Goal: Task Accomplishment & Management: Complete application form

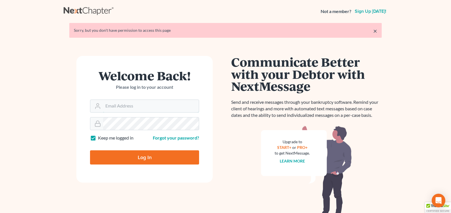
type input "[PERSON_NAME][EMAIL_ADDRESS][DOMAIN_NAME]"
click at [143, 158] on input "Log In" at bounding box center [144, 158] width 109 height 14
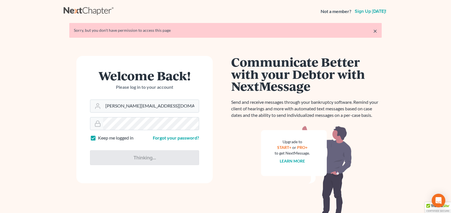
type input "Thinking..."
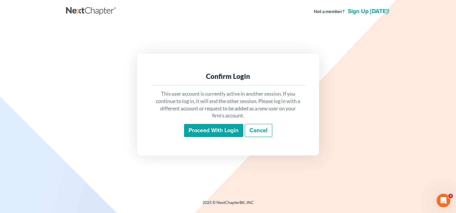
click at [221, 128] on input "Proceed with login" at bounding box center [213, 130] width 59 height 13
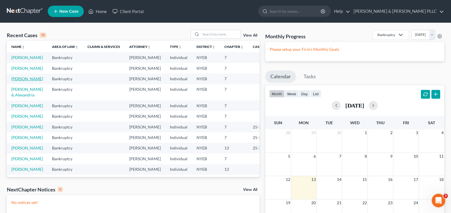
click at [21, 81] on link "Vittorio, Nicholas" at bounding box center [27, 78] width 32 height 5
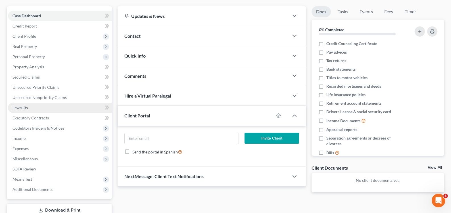
scroll to position [57, 0]
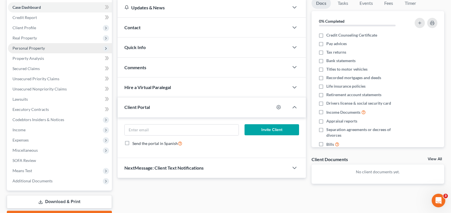
click at [20, 47] on span "Personal Property" at bounding box center [29, 48] width 32 height 5
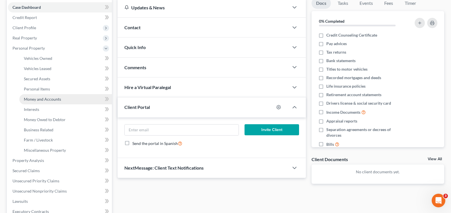
click at [48, 101] on span "Money and Accounts" at bounding box center [42, 99] width 37 height 5
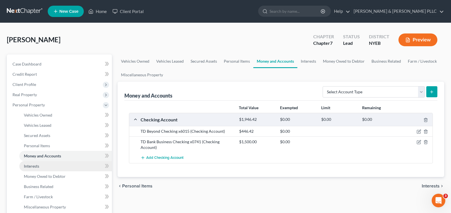
click at [32, 166] on span "Interests" at bounding box center [31, 166] width 15 height 5
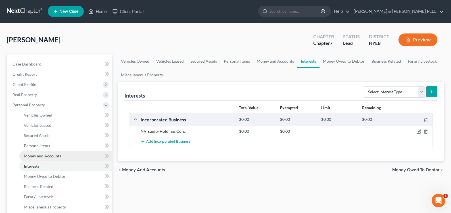
click at [41, 155] on span "Money and Accounts" at bounding box center [42, 156] width 37 height 5
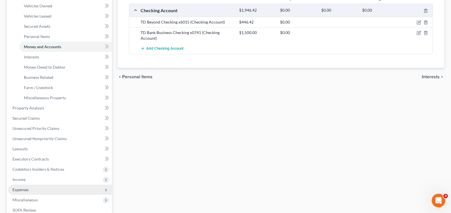
scroll to position [114, 0]
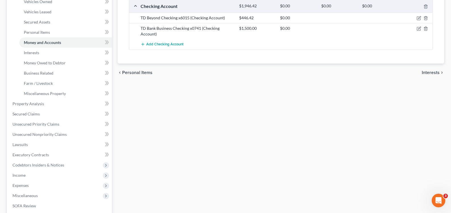
click at [21, 177] on span "Income" at bounding box center [19, 175] width 13 height 5
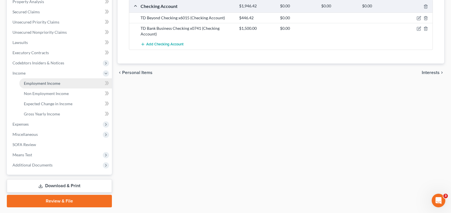
click at [45, 85] on span "Employment Income" at bounding box center [42, 83] width 36 height 5
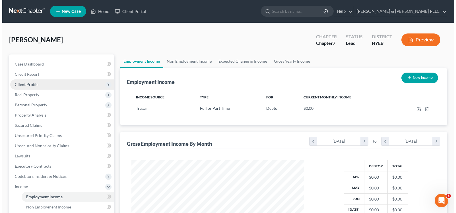
scroll to position [102, 184]
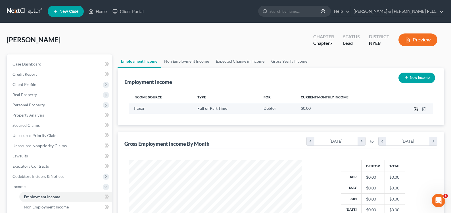
click at [418, 109] on icon "button" at bounding box center [416, 109] width 5 height 5
select select "0"
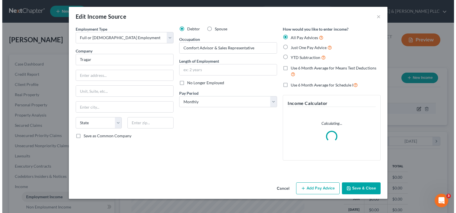
scroll to position [102, 186]
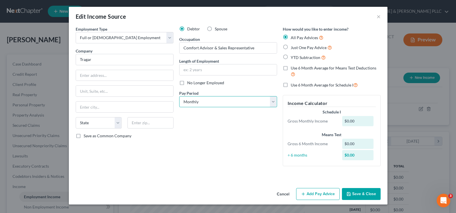
click at [270, 101] on select "Select Monthly Twice Monthly Every Other Week Weekly" at bounding box center [228, 101] width 98 height 11
select select "3"
click at [179, 96] on select "Select Monthly Twice Monthly Every Other Week Weekly" at bounding box center [228, 101] width 98 height 11
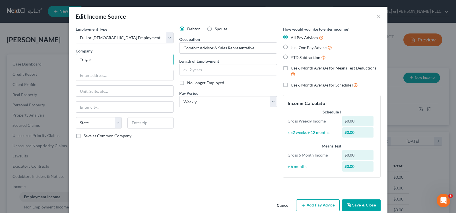
click at [107, 58] on input "Tragar" at bounding box center [125, 59] width 98 height 11
type input "Tragar Fuel Oil Co Inc."
type input "35 Mill St"
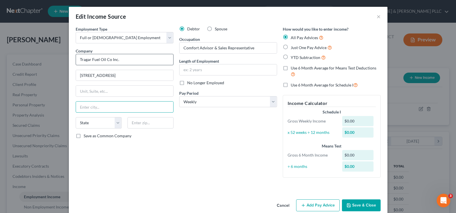
type input "S"
type input "Amityville"
select select "35"
type input "11701"
click at [204, 71] on input "text" at bounding box center [227, 70] width 97 height 11
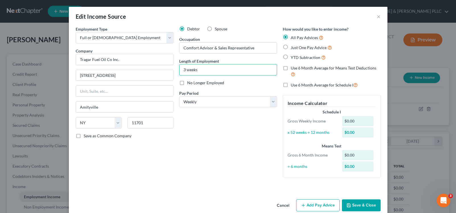
type input "3 weeks"
click at [290, 49] on label "Just One Pay Advice" at bounding box center [310, 47] width 41 height 7
click at [293, 48] on input "Just One Pay Advice" at bounding box center [295, 46] width 4 height 4
radio input "true"
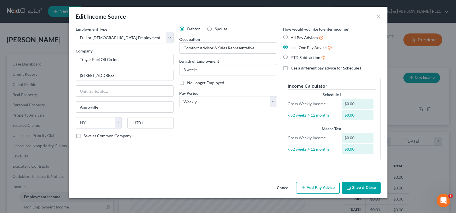
click at [327, 190] on button "Add Pay Advice" at bounding box center [317, 188] width 43 height 12
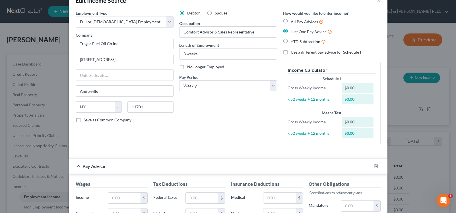
scroll to position [57, 0]
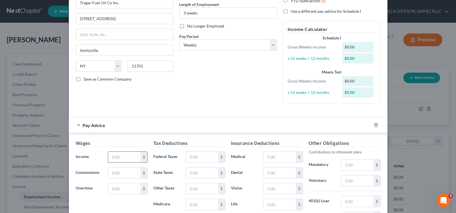
click at [113, 157] on input "text" at bounding box center [124, 157] width 32 height 11
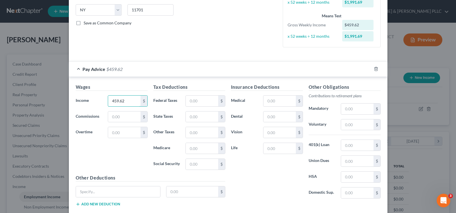
scroll to position [114, 0]
type input "459.62"
click at [198, 149] on input "text" at bounding box center [202, 148] width 32 height 11
type input "6.66"
click at [186, 165] on input "text" at bounding box center [202, 164] width 32 height 11
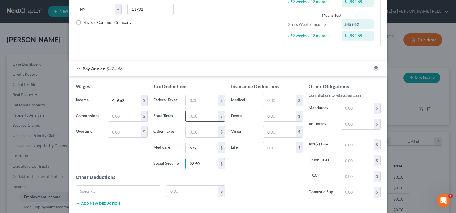
type input "28.50"
click at [192, 116] on input "text" at bounding box center [202, 116] width 32 height 11
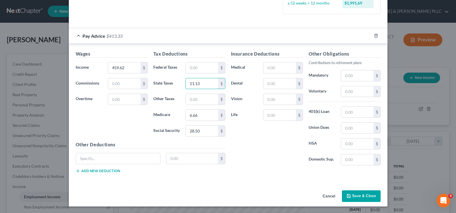
scroll to position [147, 0]
type input "11.13"
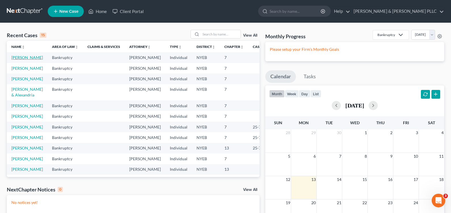
click at [18, 57] on link "Vittorio, Nicholas" at bounding box center [27, 57] width 32 height 5
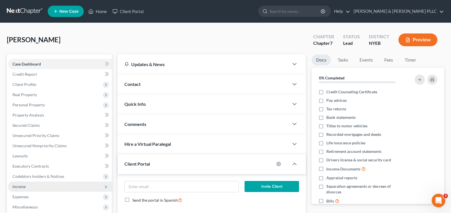
click at [25, 189] on span "Income" at bounding box center [60, 187] width 104 height 10
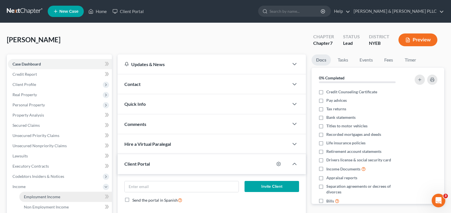
click at [43, 197] on span "Employment Income" at bounding box center [42, 197] width 36 height 5
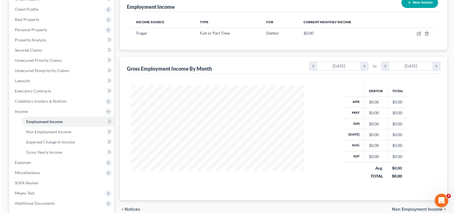
scroll to position [85, 0]
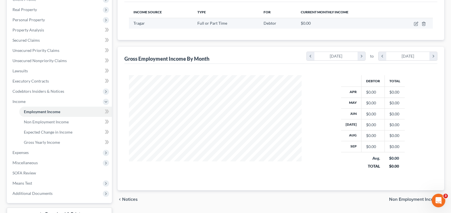
click at [419, 22] on td at bounding box center [413, 23] width 40 height 11
click at [417, 23] on icon "button" at bounding box center [416, 23] width 3 height 3
select select "0"
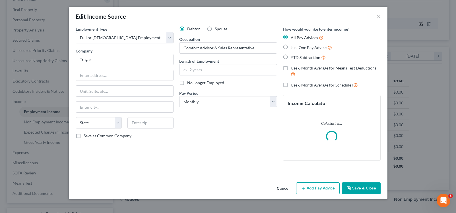
scroll to position [102, 186]
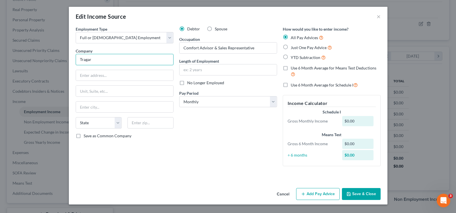
click at [97, 59] on input "Tragar" at bounding box center [125, 59] width 98 height 11
type input "Tragar Fuel Oil Co Inc"
type input "35 Mill St"
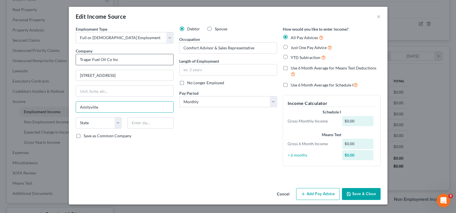
type input "Amityville"
select select "35"
type input "11701"
click at [198, 70] on input "text" at bounding box center [227, 70] width 97 height 11
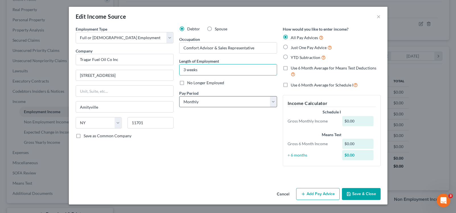
type input "3 weeks"
click at [273, 102] on select "Select Monthly Twice Monthly Every Other Week Weekly" at bounding box center [228, 101] width 98 height 11
select select "3"
click at [179, 96] on select "Select Monthly Twice Monthly Every Other Week Weekly" at bounding box center [228, 101] width 98 height 11
click at [290, 50] on label "Just One Pay Advice" at bounding box center [310, 47] width 41 height 7
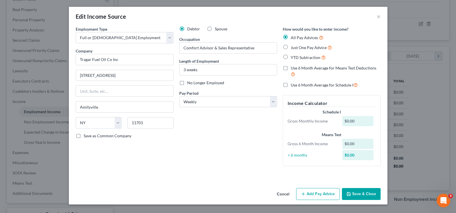
click at [293, 48] on input "Just One Pay Advice" at bounding box center [295, 46] width 4 height 4
radio input "true"
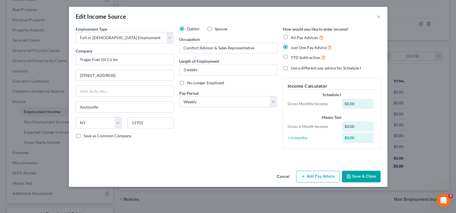
click at [324, 173] on button "Add Pay Advice" at bounding box center [317, 177] width 43 height 12
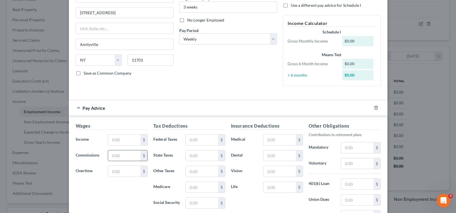
scroll to position [85, 0]
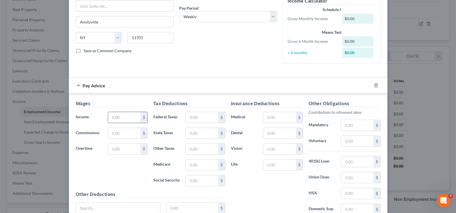
click at [119, 119] on input "text" at bounding box center [124, 117] width 32 height 11
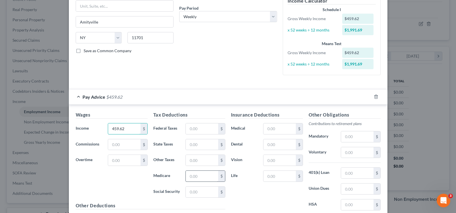
type input "459.62"
click at [196, 177] on input "text" at bounding box center [202, 176] width 32 height 11
type input "6.66"
click at [199, 193] on input "text" at bounding box center [202, 192] width 32 height 11
type input "28.50"
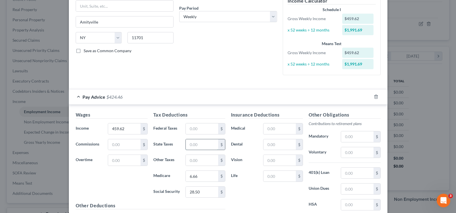
click at [186, 141] on input "text" at bounding box center [202, 145] width 32 height 11
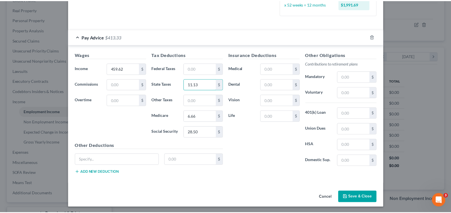
scroll to position [147, 0]
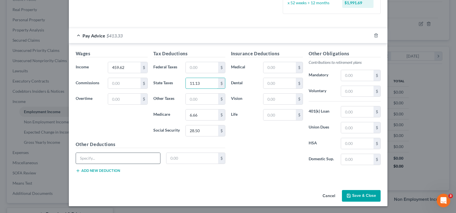
type input "11.13"
click at [101, 156] on input "text" at bounding box center [118, 158] width 84 height 11
type input "NY Paid Family Leave"
click at [186, 158] on input "text" at bounding box center [192, 158] width 52 height 11
type input "2.35"
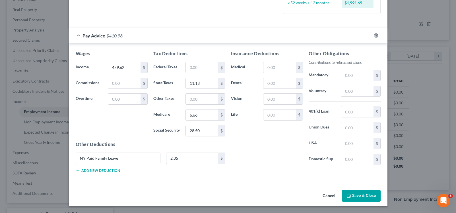
click at [90, 172] on button "Add new deduction" at bounding box center [98, 171] width 44 height 5
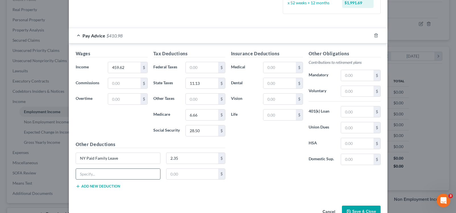
click at [82, 175] on input "text" at bounding box center [118, 174] width 84 height 11
type input "Disability"
type input "0.60"
click at [369, 209] on button "Save & Close" at bounding box center [361, 212] width 39 height 12
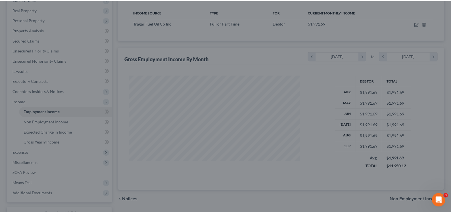
scroll to position [284062, 283980]
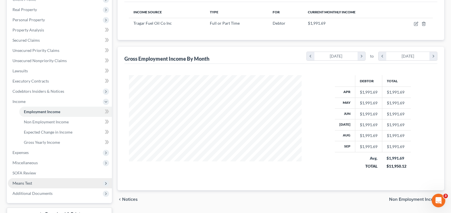
click at [26, 184] on span "Means Test" at bounding box center [23, 183] width 20 height 5
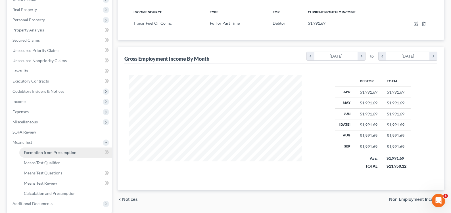
click at [66, 153] on span "Exemption from Presumption" at bounding box center [50, 152] width 53 height 5
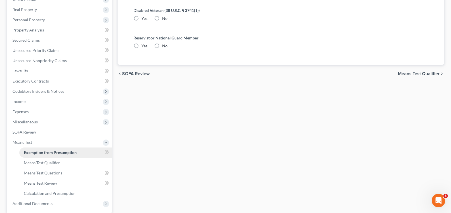
radio input "true"
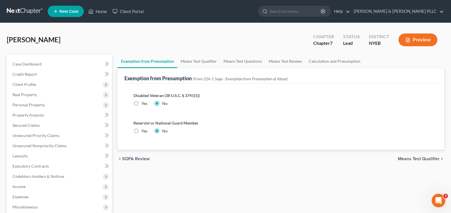
click at [422, 161] on span "Means Test Qualifier" at bounding box center [419, 159] width 42 height 5
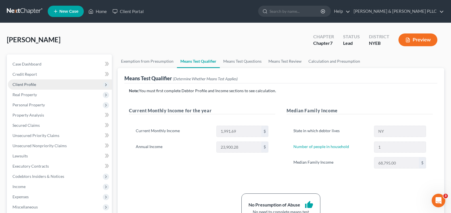
click at [25, 85] on span "Client Profile" at bounding box center [25, 84] width 24 height 5
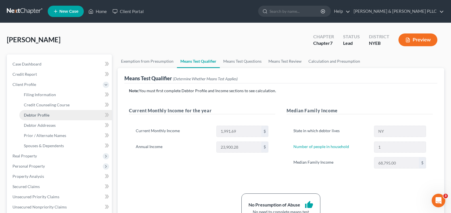
click at [39, 115] on span "Debtor Profile" at bounding box center [37, 115] width 26 height 5
select select "0"
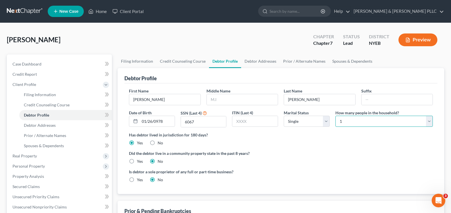
click at [429, 123] on select "Select 1 2 3 4 5 6 7 8 9 10 11 12 13 14 15 16 17 18 19 20" at bounding box center [384, 121] width 97 height 11
select select "1"
click at [336, 116] on select "Select 1 2 3 4 5 6 7 8 9 10 11 12 13 14 15 16 17 18 19 20" at bounding box center [384, 121] width 97 height 11
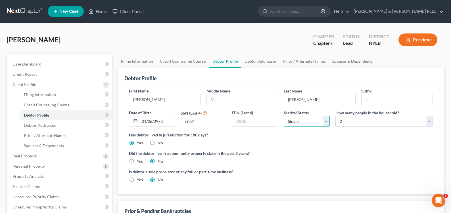
click at [326, 122] on select "Select Single Married Separated Divorced Widowed" at bounding box center [307, 121] width 46 height 11
select select "3"
click at [284, 116] on select "Select Single Married Separated Divorced Widowed" at bounding box center [307, 121] width 46 height 11
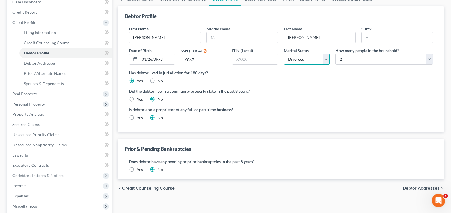
scroll to position [85, 0]
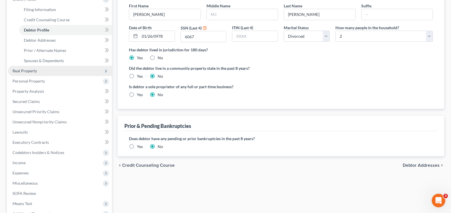
click at [14, 68] on span "Real Property" at bounding box center [25, 70] width 24 height 5
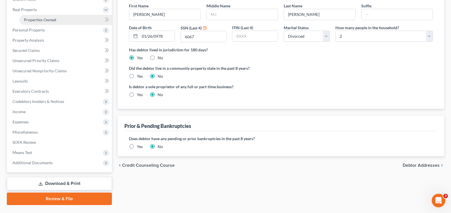
click at [32, 17] on span "Properties Owned" at bounding box center [40, 19] width 32 height 5
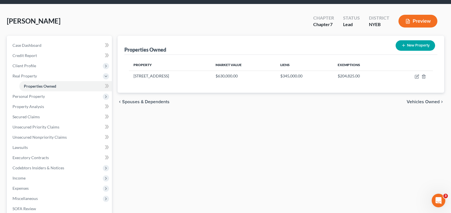
scroll to position [28, 0]
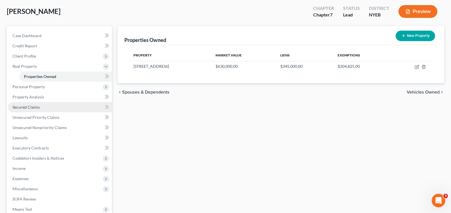
click at [18, 109] on span "Secured Claims" at bounding box center [26, 107] width 27 height 5
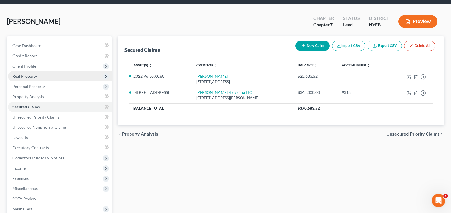
scroll to position [28, 0]
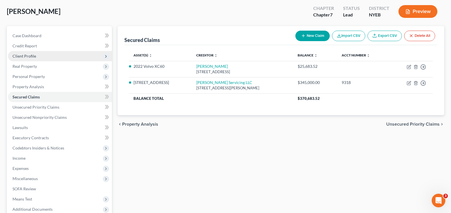
click at [23, 53] on span "Client Profile" at bounding box center [60, 56] width 104 height 10
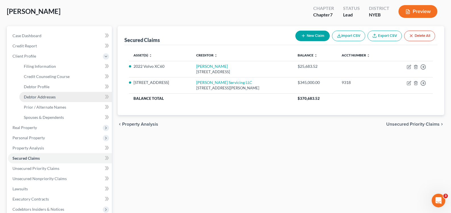
click at [44, 95] on span "Debtor Addresses" at bounding box center [40, 97] width 32 height 5
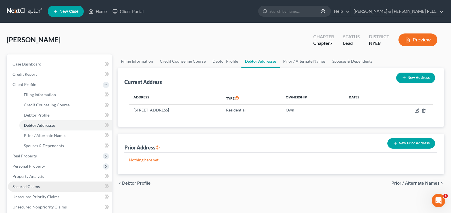
click at [30, 187] on span "Secured Claims" at bounding box center [26, 186] width 27 height 5
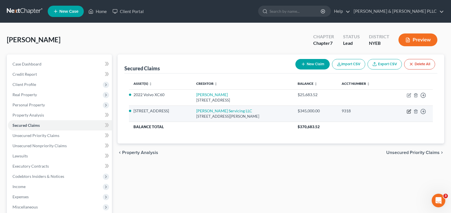
click at [410, 111] on icon "button" at bounding box center [409, 111] width 3 height 3
select select "14"
select select "0"
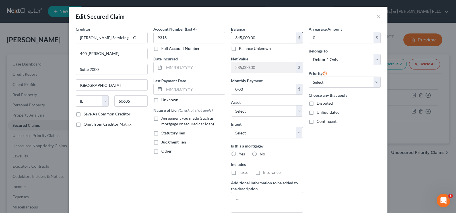
click at [269, 42] on input "345,000.00" at bounding box center [263, 37] width 65 height 11
type input "356,884"
drag, startPoint x: 376, startPoint y: 84, endPoint x: 368, endPoint y: 83, distance: 8.6
click at [375, 84] on select "Select 1st 2nd 3rd 4th 5th 6th 7th 8th 9th 10th 11th 12th 13th 14th 15th 16th 1…" at bounding box center [344, 82] width 72 height 11
select select "0"
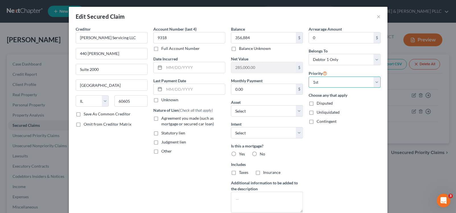
click at [308, 77] on select "Select 1st 2nd 3rd 4th 5th 6th 7th 8th 9th 10th 11th 12th 13th 14th 15th 16th 1…" at bounding box center [344, 82] width 72 height 11
click at [254, 91] on input "0.00" at bounding box center [263, 89] width 65 height 11
type input "2,900"
select select "3"
drag, startPoint x: 296, startPoint y: 135, endPoint x: 293, endPoint y: 136, distance: 4.0
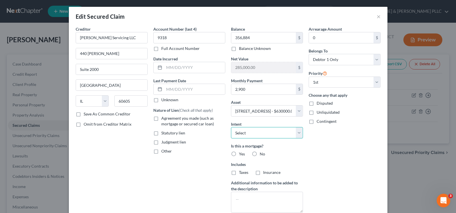
click at [296, 135] on select "Select Surrender Redeem Reaffirm Avoid Other" at bounding box center [267, 132] width 72 height 11
select select "4"
click at [231, 127] on select "Select Surrender Redeem Reaffirm Avoid Other" at bounding box center [267, 132] width 72 height 11
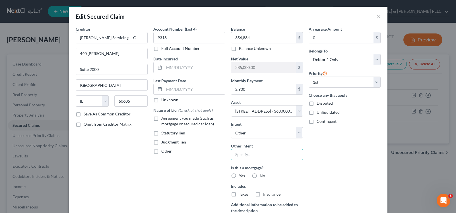
click at [244, 154] on input "text" at bounding box center [267, 154] width 72 height 11
type input "Modify Mortgage"
click at [239, 176] on label "Yes" at bounding box center [242, 176] width 6 height 6
click at [241, 176] on input "Yes" at bounding box center [243, 175] width 4 height 4
radio input "true"
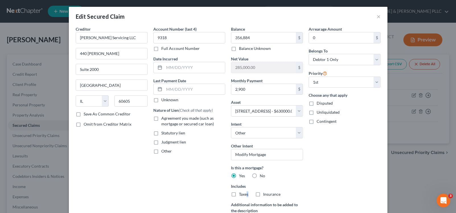
drag, startPoint x: 236, startPoint y: 192, endPoint x: 255, endPoint y: 193, distance: 19.0
click at [246, 192] on div "Includes Taxes Insurance" at bounding box center [267, 191] width 72 height 14
click at [263, 193] on label "Insurance" at bounding box center [271, 195] width 17 height 6
click at [265, 193] on input "Insurance" at bounding box center [267, 194] width 4 height 4
checkbox input "true"
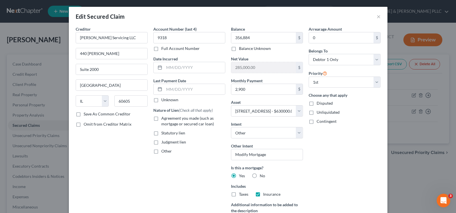
drag, startPoint x: 230, startPoint y: 194, endPoint x: 287, endPoint y: 199, distance: 57.9
click at [239, 194] on label "Taxes" at bounding box center [243, 195] width 9 height 6
click at [241, 194] on input "Taxes" at bounding box center [243, 194] width 4 height 4
checkbox input "true"
click at [161, 118] on label "Agreement you made (such as mortgage or secured car loan)" at bounding box center [193, 121] width 64 height 11
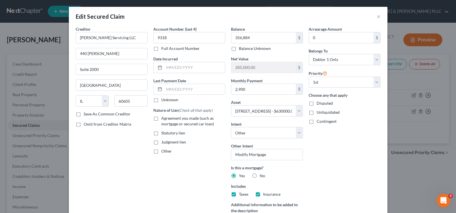
click at [163, 118] on input "Agreement you made (such as mortgage or secured car loan)" at bounding box center [165, 118] width 4 height 4
checkbox input "true"
click at [42, 29] on div "Edit Secured Claim × Creditor * Fay Servicing LLC 440 S. LaSalle Suite 2000 Chi…" at bounding box center [228, 106] width 456 height 213
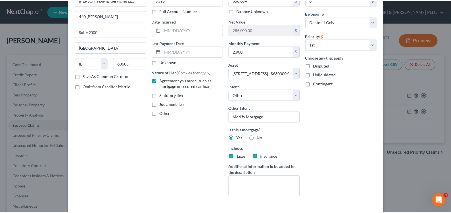
scroll to position [78, 0]
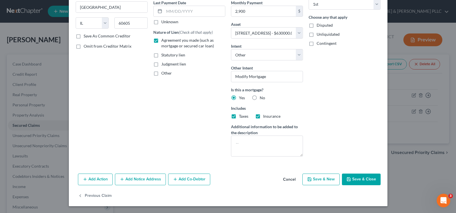
click at [367, 177] on button "Save & Close" at bounding box center [361, 180] width 39 height 12
select select
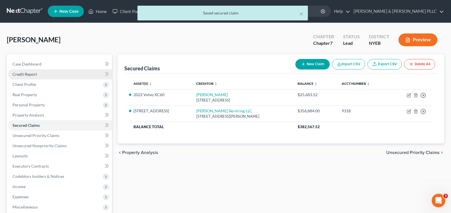
click at [19, 72] on span "Credit Report" at bounding box center [25, 74] width 24 height 5
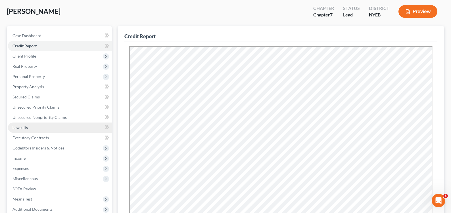
click at [24, 128] on span "Lawsuits" at bounding box center [20, 127] width 15 height 5
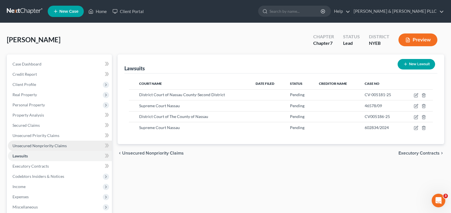
click at [36, 145] on span "Unsecured Nonpriority Claims" at bounding box center [40, 146] width 54 height 5
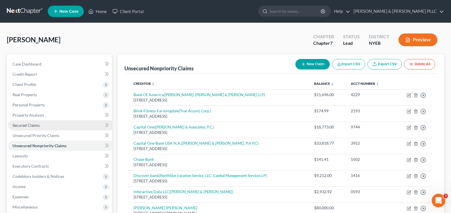
drag, startPoint x: 30, startPoint y: 126, endPoint x: 36, endPoint y: 127, distance: 6.0
click at [30, 126] on span "Secured Claims" at bounding box center [26, 125] width 27 height 5
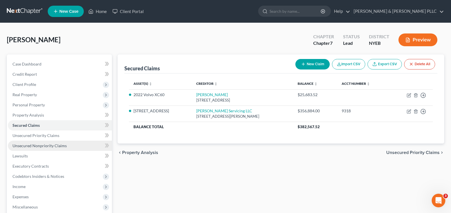
click at [39, 145] on span "Unsecured Nonpriority Claims" at bounding box center [40, 146] width 54 height 5
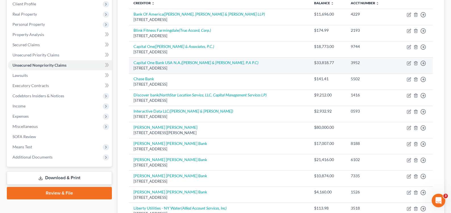
scroll to position [85, 0]
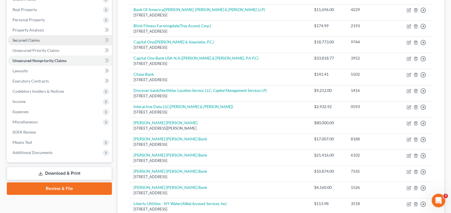
click at [37, 41] on span "Secured Claims" at bounding box center [26, 40] width 27 height 5
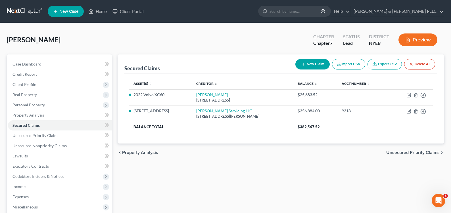
click at [310, 63] on button "New Claim" at bounding box center [313, 64] width 34 height 11
select select "0"
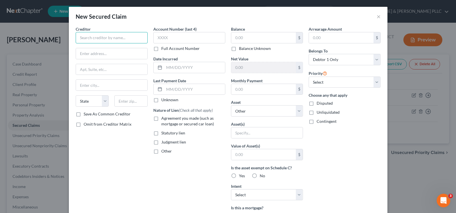
click at [84, 39] on input "text" at bounding box center [112, 37] width 72 height 11
type input "Chicago Title Insurance Co"
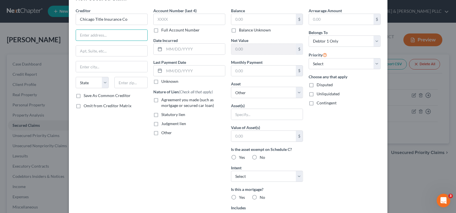
scroll to position [28, 0]
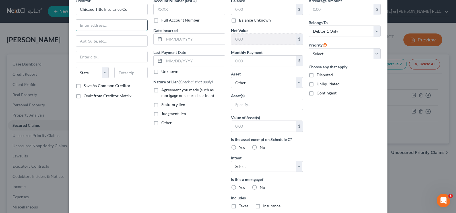
click at [99, 29] on input "text" at bounding box center [111, 25] width 71 height 11
click at [93, 25] on input "text" at bounding box center [111, 25] width 71 height 11
type input "60 Riverside Ave"
type input "Jacksonville"
select select "9"
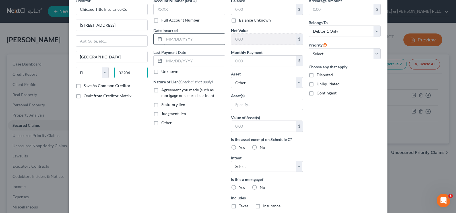
type input "32204"
click at [164, 38] on input "text" at bounding box center [194, 39] width 61 height 11
type input "02/21/2024"
drag, startPoint x: 153, startPoint y: 115, endPoint x: 159, endPoint y: 115, distance: 5.7
click at [161, 115] on label "Judgment lien" at bounding box center [173, 114] width 25 height 6
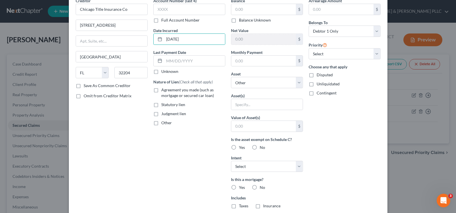
click at [163, 115] on input "Judgment lien" at bounding box center [165, 113] width 4 height 4
checkbox input "true"
click at [251, 8] on input "text" at bounding box center [263, 9] width 65 height 11
type input "29,608"
click at [250, 81] on select "Select Other Multiple Assets 2022 Volvo XC60 - $27636.0 72 W Walnut St - $63000…" at bounding box center [267, 82] width 72 height 11
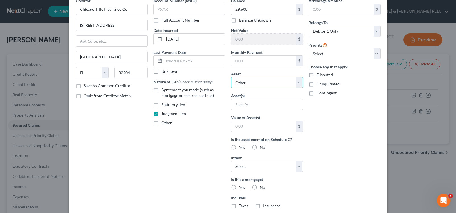
select select "3"
click at [231, 77] on select "Select Other Multiple Assets 2022 Volvo XC60 - $27636.0 72 W Walnut St - $63000…" at bounding box center [267, 82] width 72 height 11
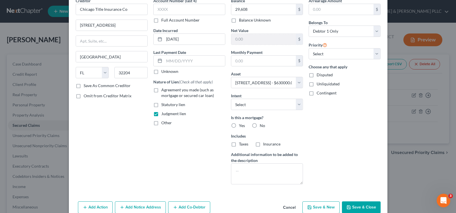
drag, startPoint x: 251, startPoint y: 124, endPoint x: 253, endPoint y: 127, distance: 3.5
click at [259, 126] on label "No" at bounding box center [261, 126] width 5 height 6
click at [262, 126] on input "No" at bounding box center [264, 125] width 4 height 4
radio input "true"
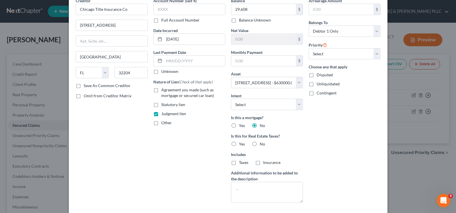
click at [316, 86] on label "Unliquidated" at bounding box center [327, 84] width 23 height 6
click at [319, 85] on input "Unliquidated" at bounding box center [321, 83] width 4 height 4
checkbox input "true"
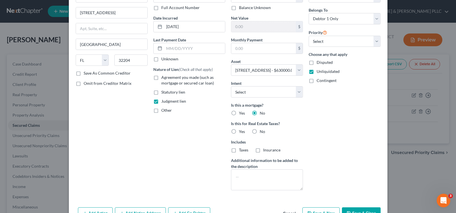
scroll to position [59, 0]
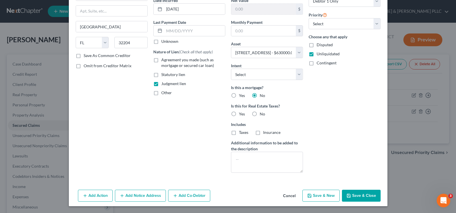
click at [363, 196] on button "Save & Close" at bounding box center [361, 196] width 39 height 12
select select
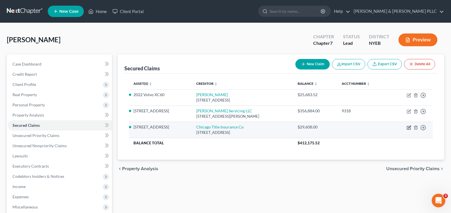
click at [410, 127] on icon "button" at bounding box center [409, 127] width 3 height 3
select select "9"
select select "3"
select select "0"
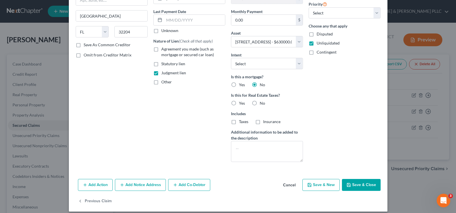
scroll to position [75, 0]
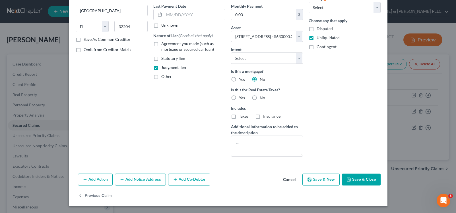
click at [137, 181] on button "Add Notice Address" at bounding box center [140, 180] width 51 height 12
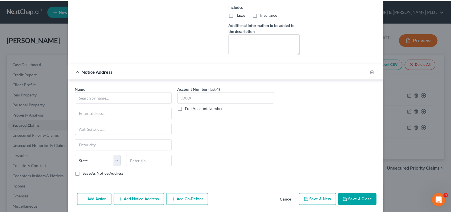
scroll to position [188, 0]
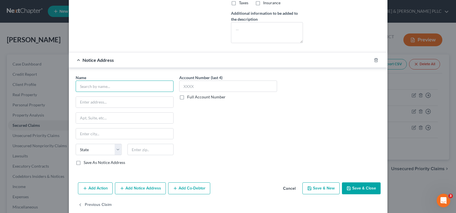
drag, startPoint x: 113, startPoint y: 82, endPoint x: 109, endPoint y: 84, distance: 4.2
click at [112, 83] on input "text" at bounding box center [125, 86] width 98 height 11
type input "Adam B. Kaplan, Esq"
click at [77, 103] on input "." at bounding box center [124, 102] width 97 height 11
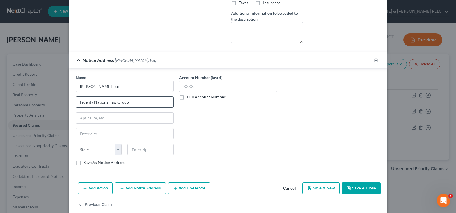
type input "Fidelity National law Group"
type input "711 3rd Ave, 8th Fl"
type input "New York"
select select "35"
type input "10017"
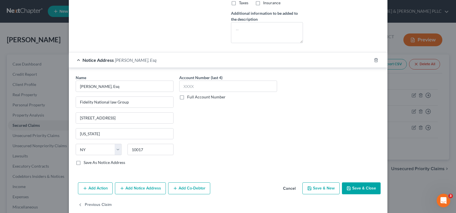
click at [366, 188] on button "Save & Close" at bounding box center [361, 189] width 39 height 12
select select
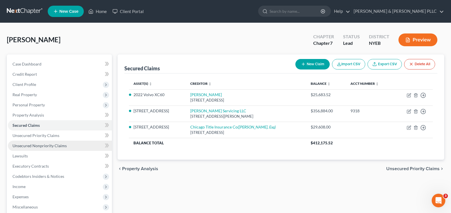
click at [40, 145] on span "Unsecured Nonpriority Claims" at bounding box center [40, 146] width 54 height 5
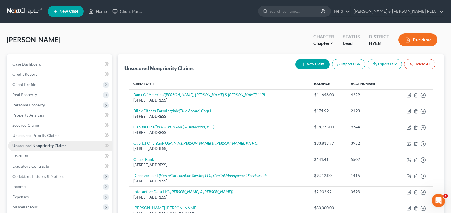
click at [32, 145] on span "Unsecured Nonpriority Claims" at bounding box center [40, 146] width 54 height 5
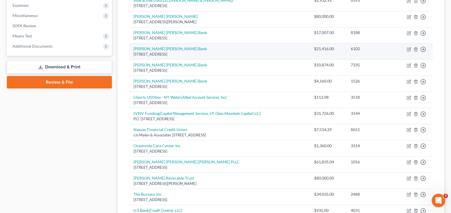
scroll to position [199, 0]
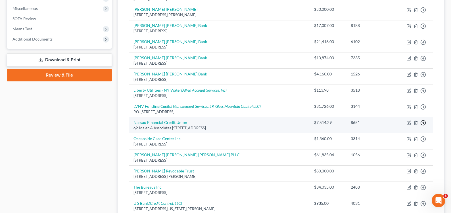
click at [423, 122] on icon "button" at bounding box center [424, 123] width 6 height 6
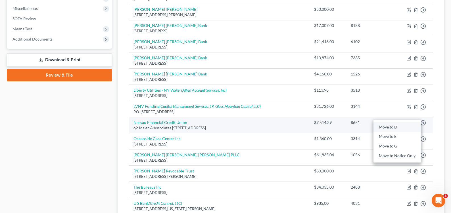
click at [392, 126] on link "Move to D" at bounding box center [397, 127] width 47 height 10
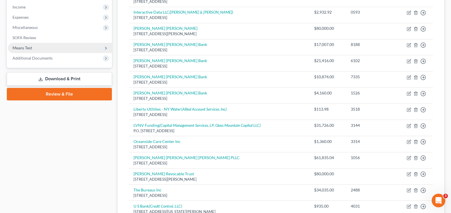
scroll to position [114, 0]
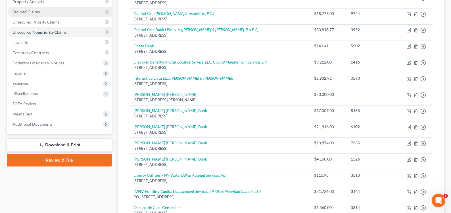
click at [35, 15] on link "Secured Claims" at bounding box center [60, 12] width 104 height 10
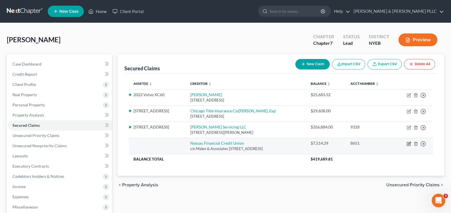
click at [409, 144] on icon "button" at bounding box center [409, 143] width 3 height 3
select select "35"
select select "0"
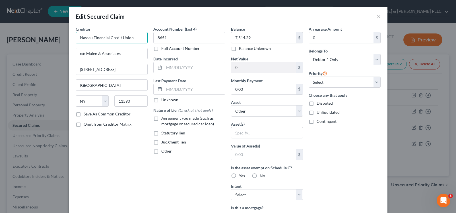
click at [107, 36] on input "Nassau Financial Credit Union" at bounding box center [112, 37] width 72 height 11
type input "Nassau Financial Federal Credit Union"
click at [246, 111] on select "Select Other Multiple Assets 2022 Volvo XC60 - $27636.0 72 W Walnut St - $63000…" at bounding box center [267, 110] width 72 height 11
select select "3"
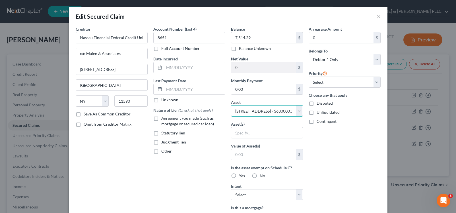
click at [231, 105] on select "Select Other Multiple Assets 2022 Volvo XC60 - $27636.0 72 W Walnut St - $63000…" at bounding box center [267, 110] width 72 height 11
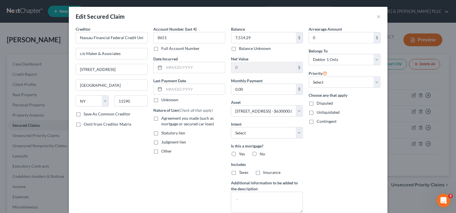
click at [161, 144] on label "Judgment lien" at bounding box center [173, 143] width 25 height 6
click at [163, 143] on input "Judgment lien" at bounding box center [165, 142] width 4 height 4
checkbox input "true"
click at [259, 153] on label "No" at bounding box center [261, 154] width 5 height 6
click at [262, 153] on input "No" at bounding box center [264, 153] width 4 height 4
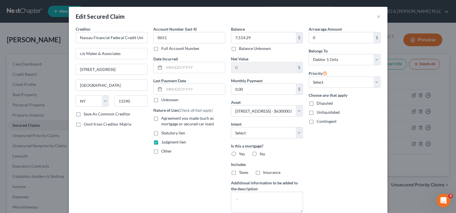
radio input "true"
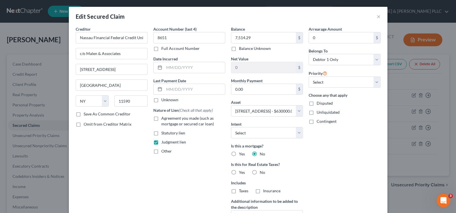
click at [259, 171] on label "No" at bounding box center [261, 173] width 5 height 6
click at [262, 171] on input "No" at bounding box center [264, 172] width 4 height 4
radio input "true"
click at [316, 113] on label "Unliquidated" at bounding box center [327, 113] width 23 height 6
click at [319, 113] on input "Unliquidated" at bounding box center [321, 112] width 4 height 4
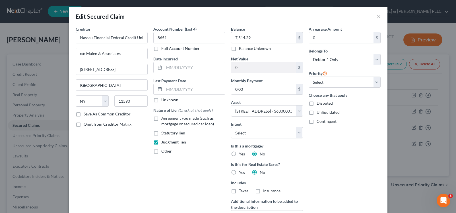
checkbox input "true"
drag, startPoint x: 260, startPoint y: 17, endPoint x: 190, endPoint y: 14, distance: 70.8
click at [185, 11] on div "Edit Secured Claim ×" at bounding box center [228, 16] width 318 height 19
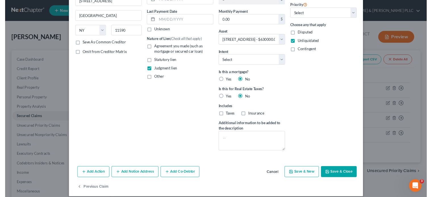
scroll to position [74, 0]
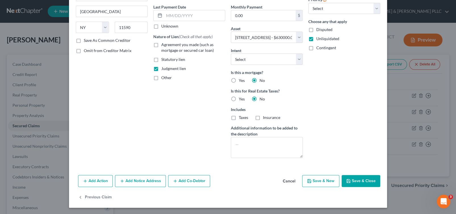
click at [363, 178] on button "Save & Close" at bounding box center [361, 181] width 39 height 12
select select
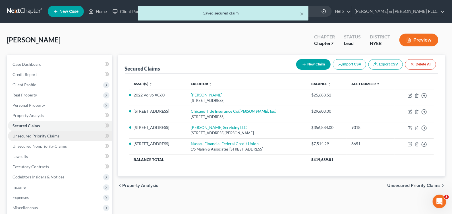
click at [47, 135] on span "Unsecured Priority Claims" at bounding box center [36, 135] width 47 height 5
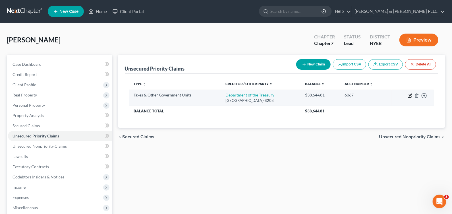
click at [408, 94] on icon "button" at bounding box center [409, 95] width 3 height 3
select select "0"
select select "39"
select select "0"
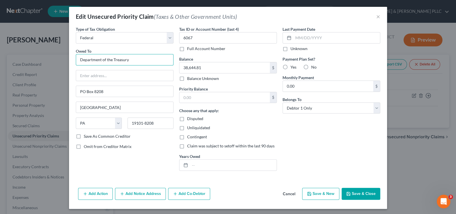
click at [131, 59] on input "Department of the Treasury" at bounding box center [125, 59] width 98 height 11
click at [20, 54] on div "Edit Unsecured Priority Claim (Taxes & Other Government Units) × Type of Tax Ob…" at bounding box center [228, 107] width 456 height 214
type input "Internal Revenue Service"
click at [119, 94] on input "PO Box 8208" at bounding box center [124, 91] width 97 height 11
click at [133, 59] on input "Internal Revenue Service" at bounding box center [125, 59] width 98 height 11
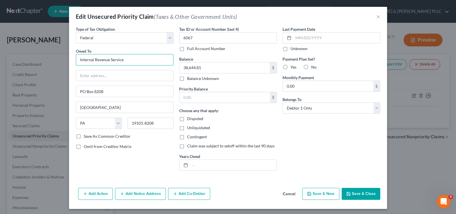
click at [133, 59] on input "Internal Revenue Service" at bounding box center [125, 59] width 98 height 11
click at [110, 59] on input "Internal Revenue Service" at bounding box center [125, 59] width 98 height 11
click at [128, 58] on input "Internal Revenue Service" at bounding box center [125, 59] width 98 height 11
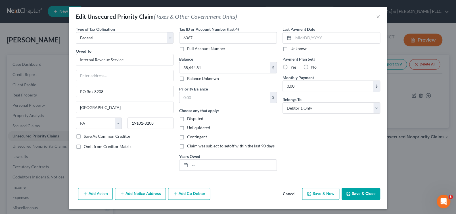
click at [127, 68] on div "Owed To * Internal Revenue Service PO Box 8208 Philadelphia State AL AK AR AZ C…" at bounding box center [125, 90] width 98 height 85
click at [115, 70] on input "text" at bounding box center [124, 75] width 97 height 11
click at [108, 66] on div "Owed To * Internal Revenue Service PO Box 8208 Philadelphia State AL AK AR AZ C…" at bounding box center [125, 90] width 98 height 85
click at [116, 59] on input "Internal Revenue Service" at bounding box center [125, 59] width 98 height 11
click at [187, 97] on input "text" at bounding box center [225, 97] width 90 height 11
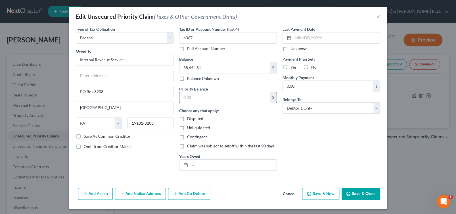
click at [180, 95] on input "text" at bounding box center [225, 97] width 90 height 11
type input "38,644.81"
click at [311, 65] on label "No" at bounding box center [313, 67] width 5 height 6
click at [314, 65] on input "No" at bounding box center [316, 66] width 4 height 4
radio input "true"
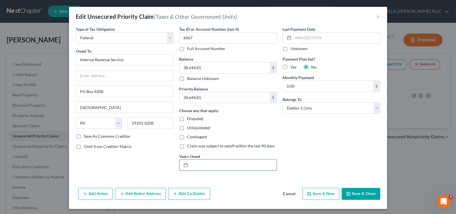
click at [193, 165] on input "text" at bounding box center [233, 164] width 87 height 11
type input "2021"
drag, startPoint x: 122, startPoint y: 59, endPoint x: 66, endPoint y: 54, distance: 55.6
click at [66, 54] on div "Edit Unsecured Priority Claim (Taxes & Other Government Units) × Type of Tax Ob…" at bounding box center [228, 107] width 456 height 214
drag, startPoint x: 103, startPoint y: 92, endPoint x: 48, endPoint y: 94, distance: 54.9
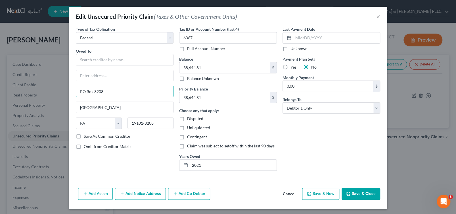
click at [48, 94] on div "Edit Unsecured Priority Claim (Taxes & Other Government Units) × Type of Tax Ob…" at bounding box center [228, 107] width 456 height 214
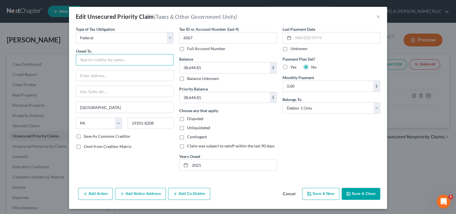
click at [99, 55] on input "text" at bounding box center [125, 59] width 98 height 11
drag, startPoint x: 95, startPoint y: 58, endPoint x: 100, endPoint y: 70, distance: 12.8
click at [100, 70] on div "Owed To * IRS Philadelphia State AL AK AR AZ CA CO CT DE DC FL GA GU HI ID IL I…" at bounding box center [125, 90] width 98 height 85
drag, startPoint x: 108, startPoint y: 68, endPoint x: 112, endPoint y: 68, distance: 3.7
click at [110, 68] on div "Owed To * IRS Philadelphia State AL AK AR AZ CA CO CT DE DC FL GA GU HI ID IL I…" at bounding box center [125, 90] width 98 height 85
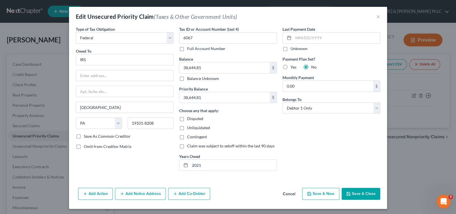
drag, startPoint x: 145, startPoint y: 66, endPoint x: 152, endPoint y: 67, distance: 7.1
click at [145, 66] on div "Owed To * IRS Philadelphia State AL AK AR AZ CA CO CT DE DC FL GA GU HI ID IL I…" at bounding box center [125, 90] width 98 height 85
click at [154, 67] on div "Owed To * IRS Philadelphia State AL AK AR AZ CA CO CT DE DC FL GA GU HI ID IL I…" at bounding box center [125, 90] width 98 height 85
click at [140, 59] on input "IRS" at bounding box center [125, 59] width 98 height 11
click at [100, 57] on input "IRS" at bounding box center [125, 59] width 98 height 11
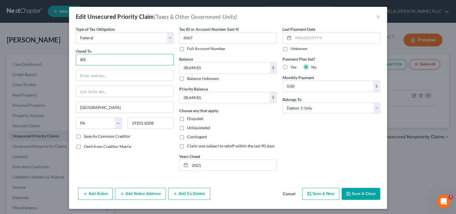
drag, startPoint x: 99, startPoint y: 57, endPoint x: 75, endPoint y: 57, distance: 23.6
click at [73, 58] on div "Type of Tax Obligation * Select Federal City State Franchise Tax Board Other Ow…" at bounding box center [124, 100] width 103 height 149
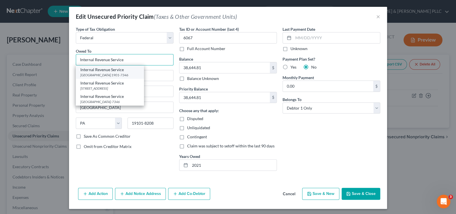
type input "Internal Revenue Service"
click at [139, 67] on div "Internal Revenue Service" at bounding box center [109, 70] width 59 height 6
type input "PO Box 7346"
type input "1901-7346"
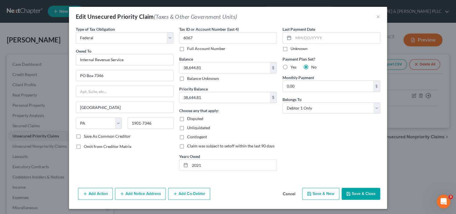
click at [139, 67] on div "Owed To * Internal Revenue Service PO Box 7346 Philadelphia State AL AK AR AZ C…" at bounding box center [125, 90] width 98 height 85
click at [359, 188] on button "Save & Close" at bounding box center [361, 194] width 39 height 12
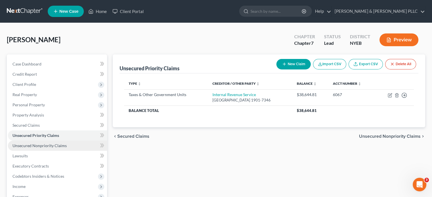
click at [32, 147] on span "Unsecured Nonpriority Claims" at bounding box center [40, 146] width 54 height 5
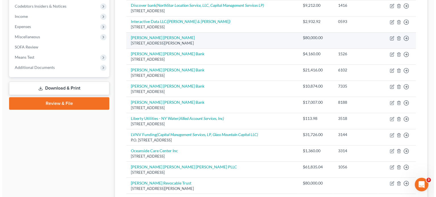
scroll to position [114, 0]
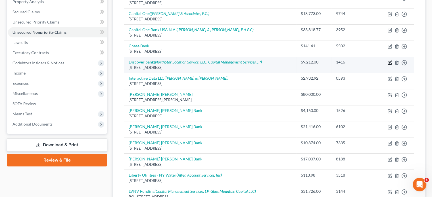
click at [391, 63] on icon "button" at bounding box center [390, 63] width 5 height 5
select select "7"
select select "2"
select select "0"
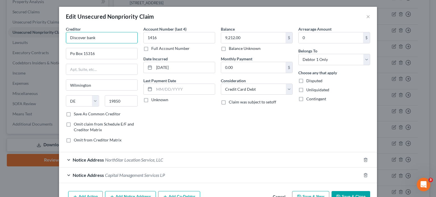
drag, startPoint x: 84, startPoint y: 36, endPoint x: 94, endPoint y: 36, distance: 9.9
click at [85, 36] on input "Discover bank" at bounding box center [102, 37] width 72 height 11
type input "Discover Bank"
click at [223, 153] on div "Notice Address NorthStar Location Service, LLC" at bounding box center [210, 160] width 302 height 15
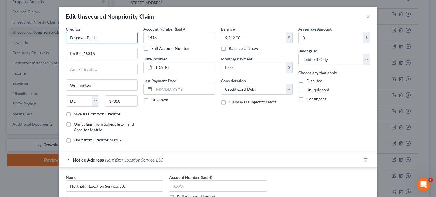
click at [100, 39] on input "Discover Bank" at bounding box center [102, 37] width 72 height 11
click at [103, 56] on input "Po Box 15316" at bounding box center [101, 53] width 71 height 11
type input "PO Box 15316"
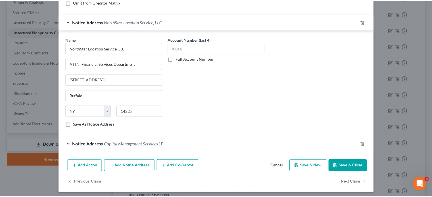
scroll to position [139, 0]
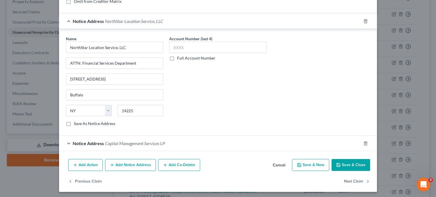
click at [348, 164] on button "Save & Close" at bounding box center [351, 165] width 39 height 12
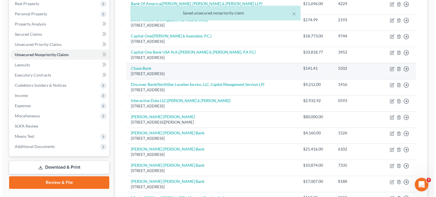
scroll to position [57, 0]
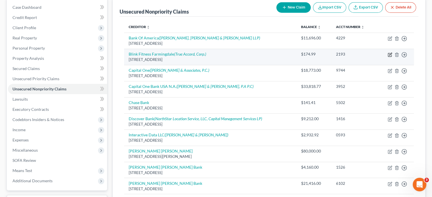
click at [392, 54] on icon "button" at bounding box center [390, 55] width 5 height 5
select select "17"
select select "14"
select select "0"
select select "17"
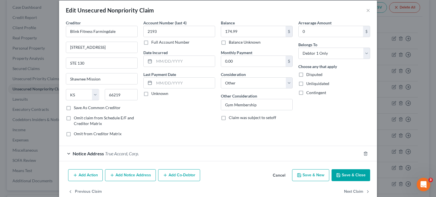
scroll to position [17, 0]
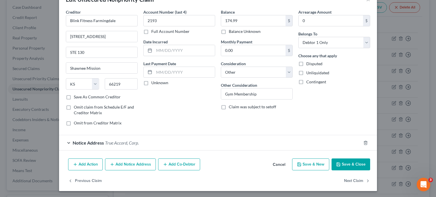
click at [66, 143] on div "Notice Address True Accord, Corp." at bounding box center [210, 143] width 302 height 15
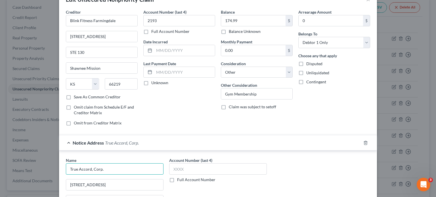
click at [76, 169] on input "True Accord, Corp." at bounding box center [115, 169] width 98 height 11
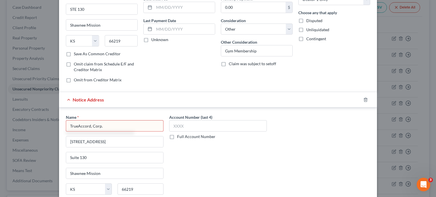
scroll to position [102, 0]
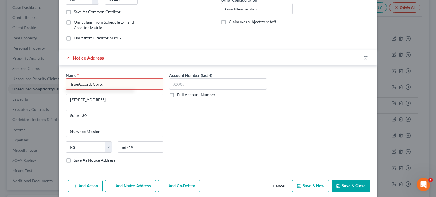
type input "TrueAccord, Corp."
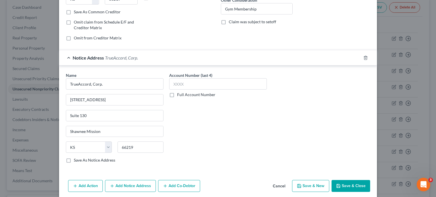
click at [350, 187] on button "Save & Close" at bounding box center [351, 186] width 39 height 12
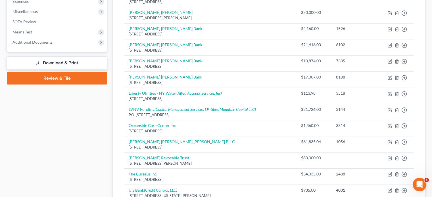
scroll to position [199, 0]
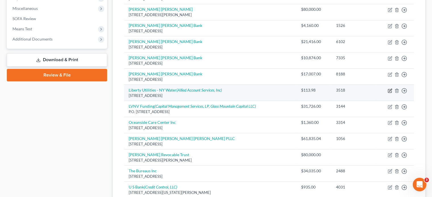
click at [390, 89] on icon "button" at bounding box center [390, 91] width 5 height 5
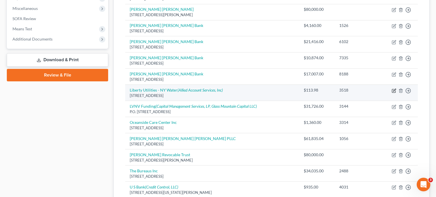
select select "35"
select select "20"
select select "0"
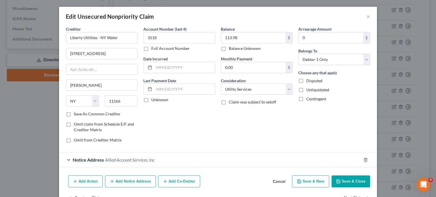
click at [348, 179] on button "Save & Close" at bounding box center [351, 182] width 39 height 12
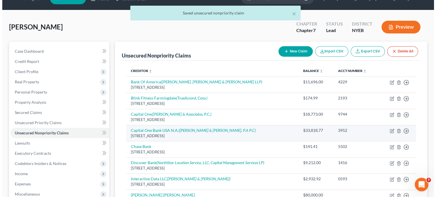
scroll to position [0, 0]
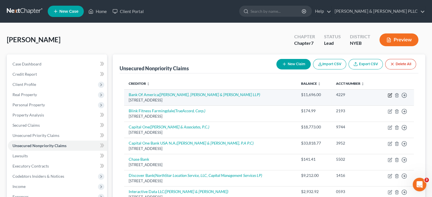
click at [389, 95] on icon "button" at bounding box center [390, 95] width 5 height 5
select select "7"
select select "2"
select select "0"
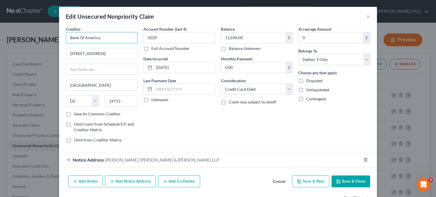
click at [81, 38] on input "Bank Of America" at bounding box center [102, 37] width 72 height 11
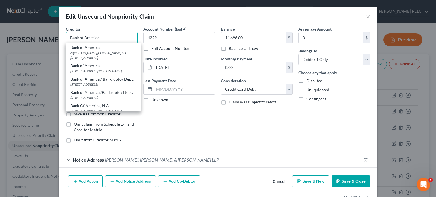
type input "Bank of America"
click at [268, 145] on div "Balance 11,696.00 $ Balance Unknown Balance Undetermined 11,696.00 $ Balance Un…" at bounding box center [257, 87] width 78 height 122
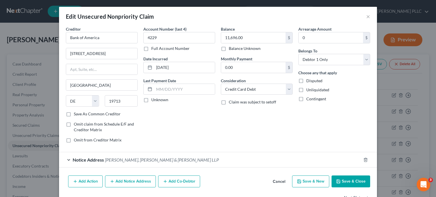
scroll to position [17, 0]
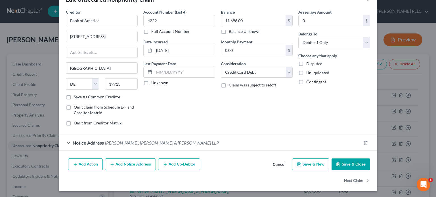
click at [351, 159] on button "Save & Close" at bounding box center [351, 165] width 39 height 12
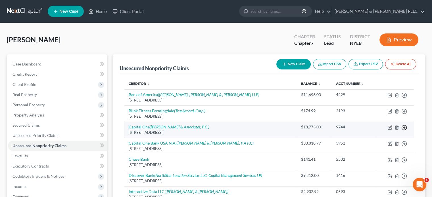
click at [404, 127] on icon "button" at bounding box center [405, 128] width 6 height 6
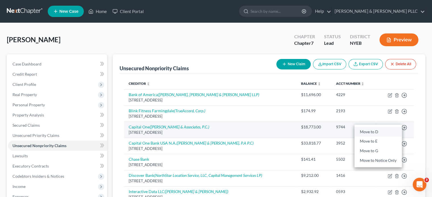
click at [368, 130] on link "Move to D" at bounding box center [378, 132] width 47 height 10
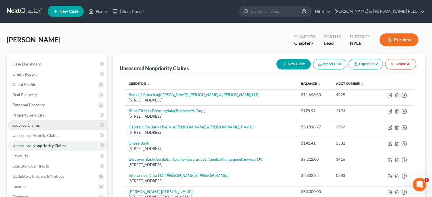
click at [19, 126] on span "Secured Claims" at bounding box center [26, 125] width 27 height 5
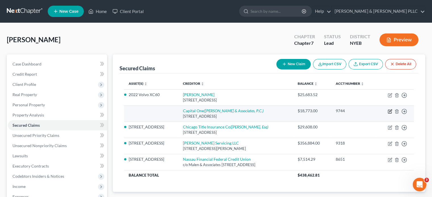
click at [390, 111] on icon "button" at bounding box center [390, 111] width 5 height 5
select select "48"
select select "0"
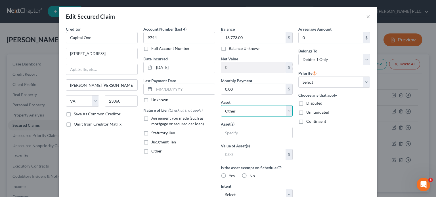
click at [239, 109] on select "Select Other Multiple Assets 2022 Volvo XC60 - $27636.0 72 W Walnut St - $63000…" at bounding box center [257, 110] width 72 height 11
select select "3"
click at [221, 105] on select "Select Other Multiple Assets 2022 Volvo XC60 - $27636.0 72 W Walnut St - $63000…" at bounding box center [257, 110] width 72 height 11
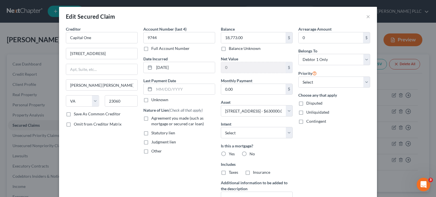
click at [151, 143] on label "Judgment lien" at bounding box center [163, 143] width 25 height 6
click at [154, 143] on input "Judgment lien" at bounding box center [156, 142] width 4 height 4
checkbox input "true"
click at [237, 152] on div "Is this a mortgage? Yes No" at bounding box center [257, 150] width 72 height 14
click at [250, 153] on label "No" at bounding box center [252, 154] width 5 height 6
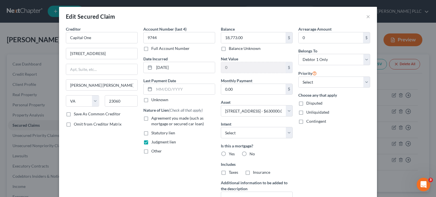
click at [252, 153] on input "No" at bounding box center [254, 153] width 4 height 4
radio input "true"
click at [250, 174] on label "No" at bounding box center [252, 173] width 5 height 6
click at [252, 174] on input "No" at bounding box center [254, 172] width 4 height 4
radio input "true"
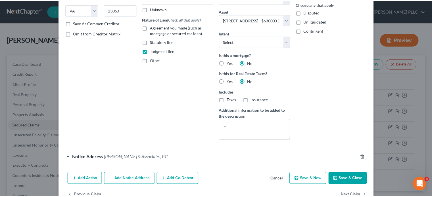
scroll to position [105, 0]
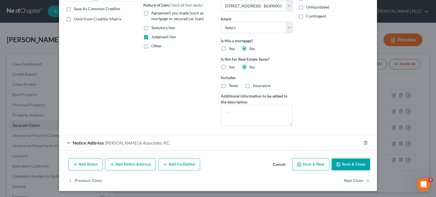
click at [348, 164] on button "Save & Close" at bounding box center [351, 165] width 39 height 12
select select
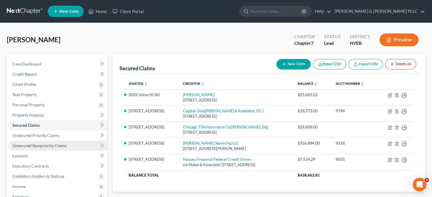
click at [33, 145] on span "Unsecured Nonpriority Claims" at bounding box center [40, 146] width 54 height 5
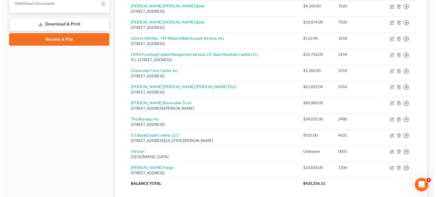
scroll to position [219, 0]
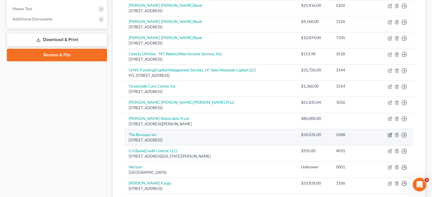
click at [391, 134] on icon "button" at bounding box center [390, 135] width 5 height 5
select select "14"
select select "1"
select select "0"
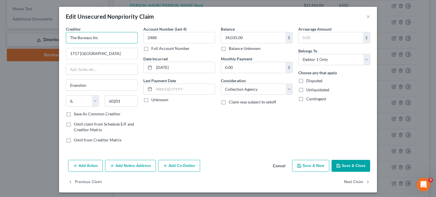
drag, startPoint x: 97, startPoint y: 38, endPoint x: 59, endPoint y: 37, distance: 38.1
click at [59, 37] on div "Creditor * The Bureaus Inc 1717 Central St Evanston State AL AK AR AZ CA CO CT …" at bounding box center [218, 92] width 318 height 132
type input "Bureaus Investment Group Portfolio No 15 LLC"
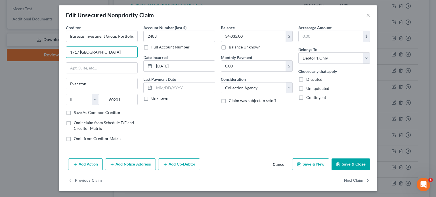
scroll to position [2, 0]
click at [138, 167] on button "Add Notice Address" at bounding box center [130, 165] width 51 height 12
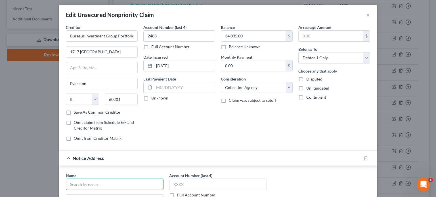
click at [71, 186] on input "text" at bounding box center [115, 184] width 98 height 11
type input "Pollack & Rosen, PA, PC"
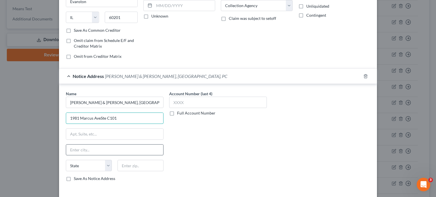
scroll to position [85, 0]
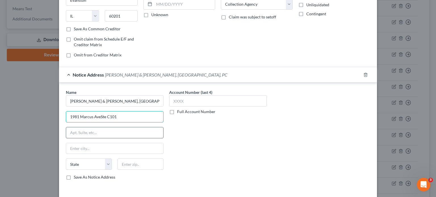
type input "1981 Marcus AveSte C101"
drag, startPoint x: 66, startPoint y: 132, endPoint x: 68, endPoint y: 134, distance: 3.2
click at [68, 134] on input "text" at bounding box center [114, 133] width 97 height 11
type input "Suite C101"
click at [121, 113] on input "1981 Marcus AveSte C101" at bounding box center [114, 117] width 97 height 11
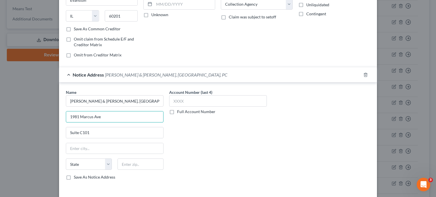
type input "1981 Marcus Ave"
click at [103, 154] on div "Name * Pollack & Rosen, PA, PC 1981 Marcus Ave Suite C101 State AL AK AR AZ CA …" at bounding box center [115, 135] width 98 height 91
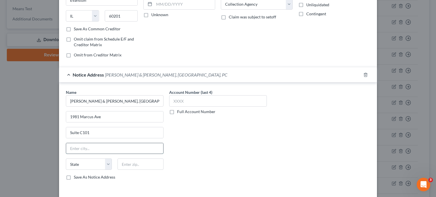
drag, startPoint x: 99, startPoint y: 149, endPoint x: 90, endPoint y: 151, distance: 9.8
click at [99, 149] on input "text" at bounding box center [114, 149] width 97 height 11
type input "New Hyde Park"
select select "35"
type input "11042"
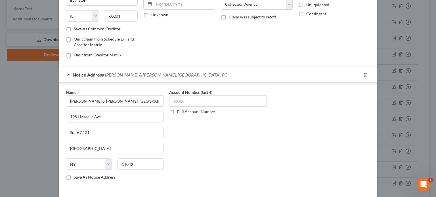
click at [298, 136] on div "Name * Pollack & Rosen, PA, PC 1981 Marcus Ave Suite C101 New Hyde Park State A…" at bounding box center [218, 137] width 310 height 95
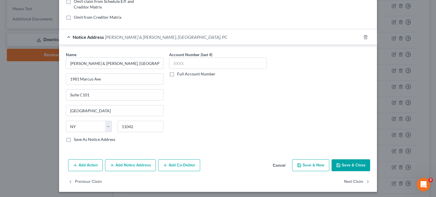
scroll to position [124, 0]
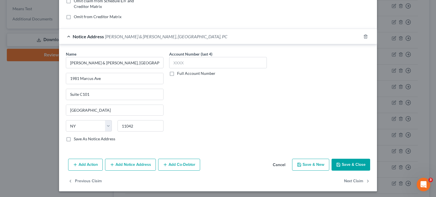
click at [349, 167] on button "Save & Close" at bounding box center [351, 165] width 39 height 12
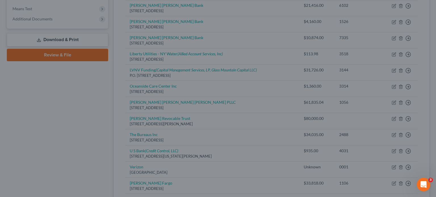
type input "0"
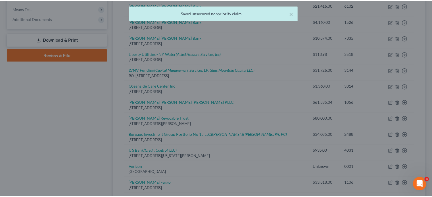
scroll to position [0, 0]
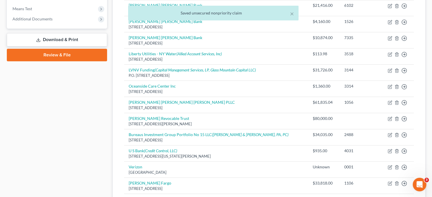
click at [51, 177] on div "Case Dashboard Payments Invoices Payments Payments Credit Report Client Profile" at bounding box center [57, 34] width 106 height 399
